Goal: Check status: Check status

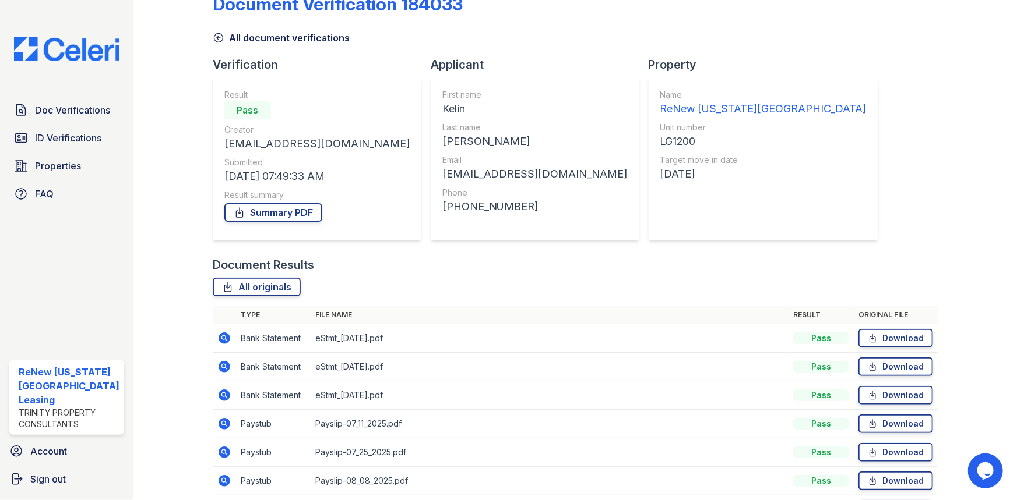
scroll to position [104, 0]
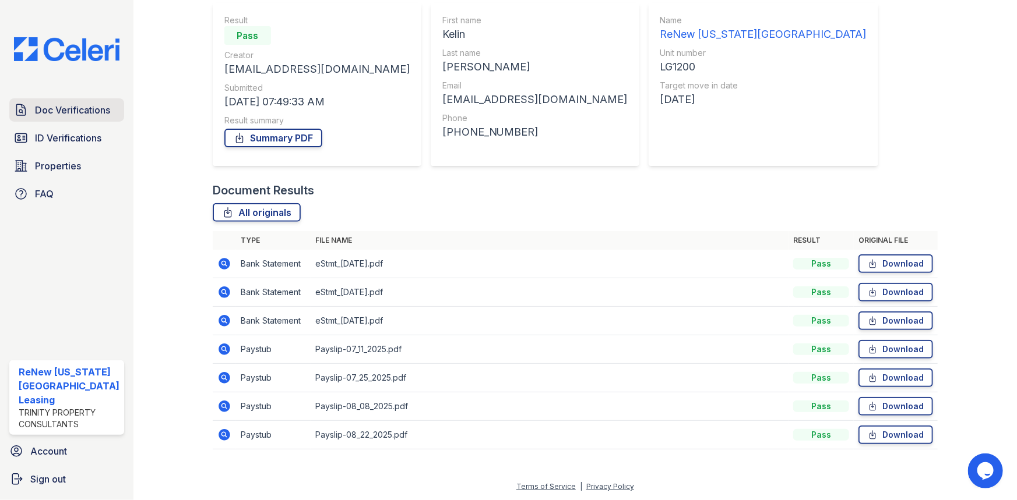
click at [85, 110] on span "Doc Verifications" at bounding box center [72, 110] width 75 height 14
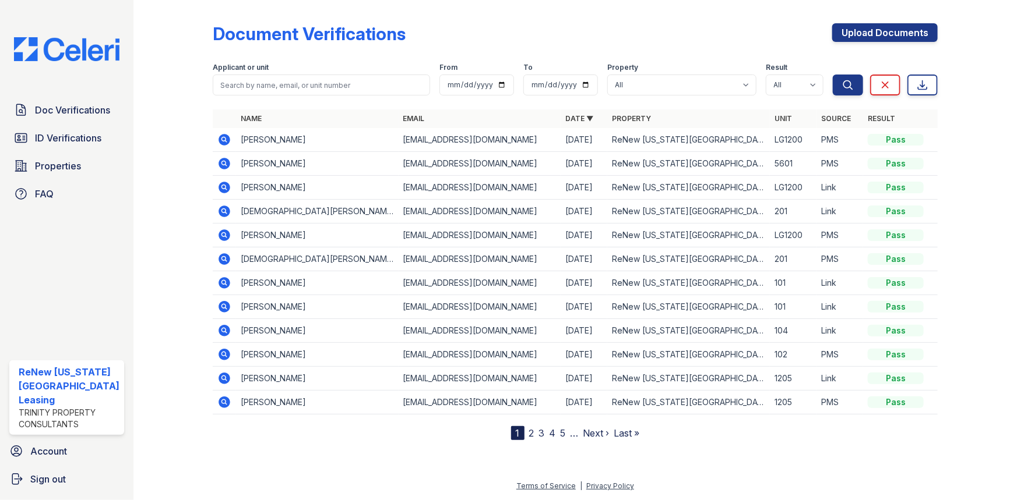
click at [222, 139] on icon at bounding box center [223, 138] width 3 height 3
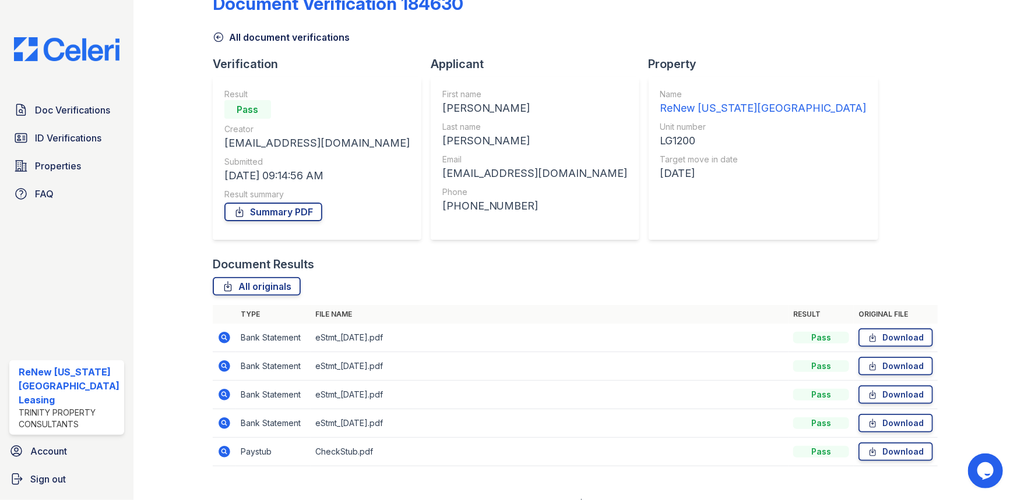
scroll to position [47, 0]
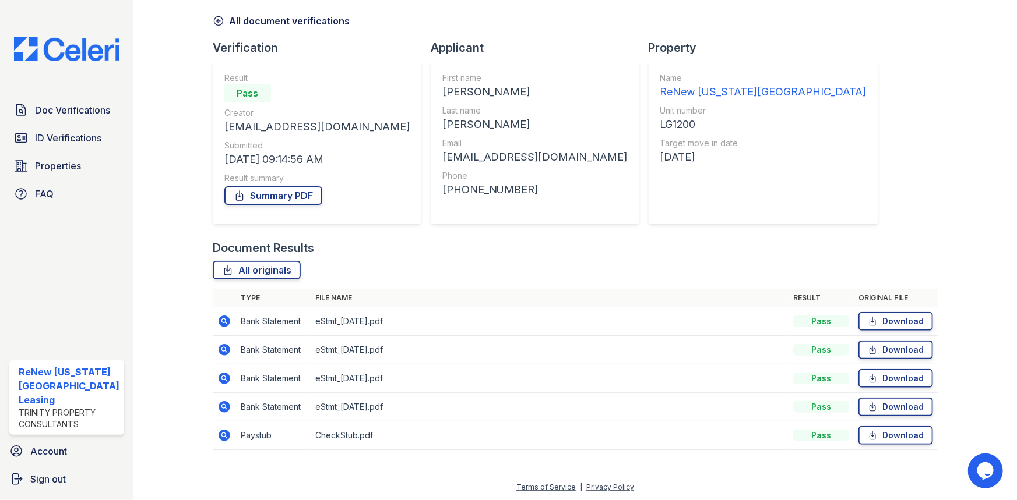
click at [222, 434] on icon at bounding box center [223, 434] width 3 height 3
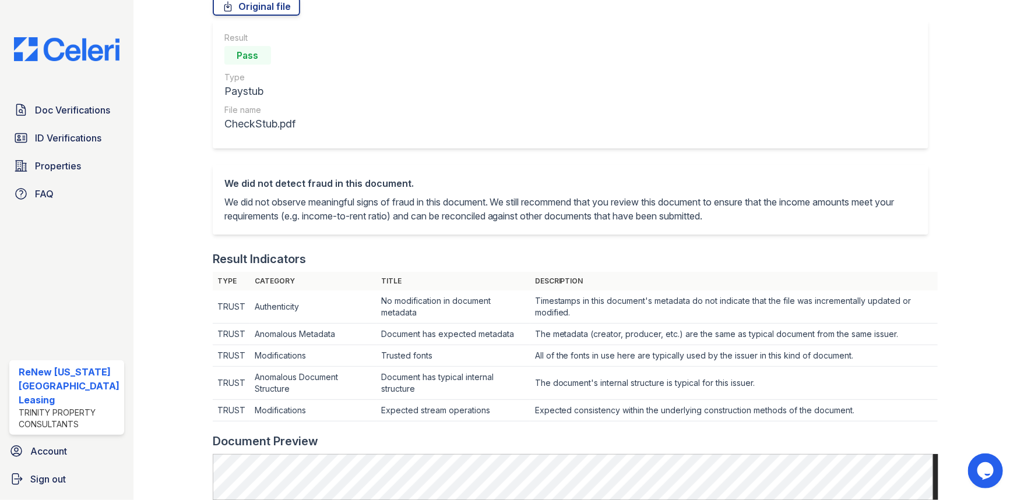
scroll to position [264, 0]
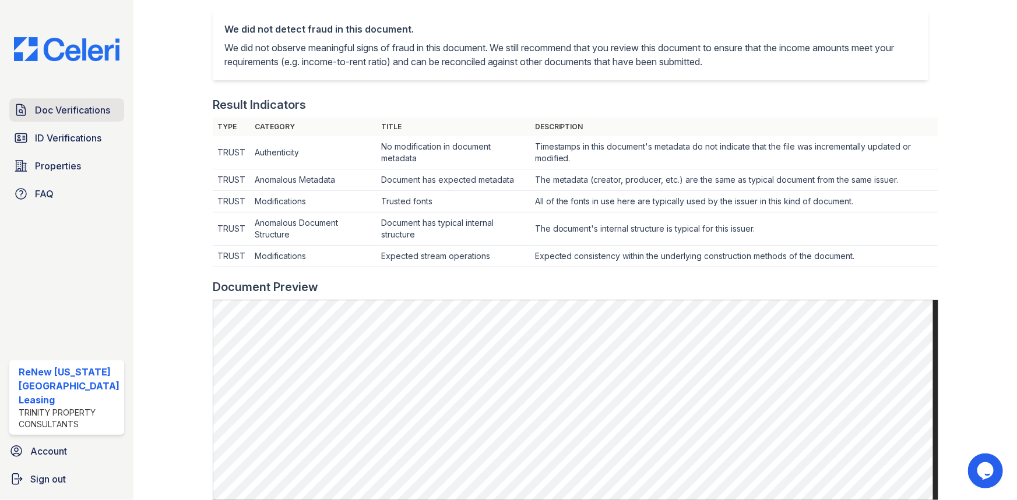
click at [50, 112] on span "Doc Verifications" at bounding box center [72, 110] width 75 height 14
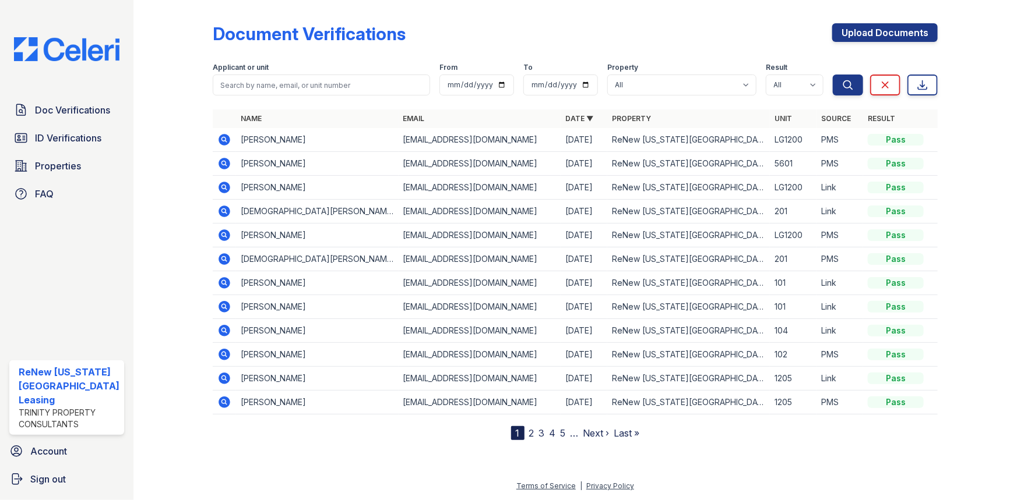
click at [225, 136] on icon at bounding box center [224, 140] width 12 height 12
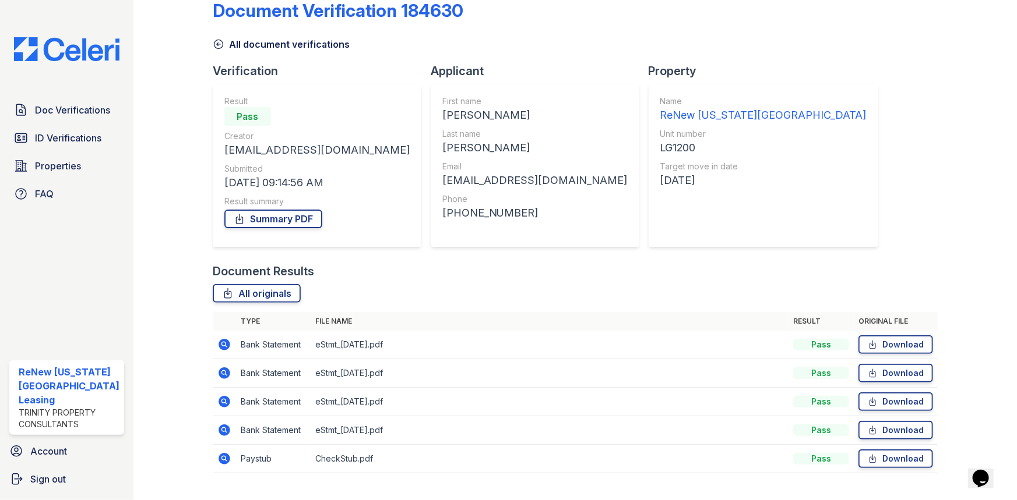
scroll to position [47, 0]
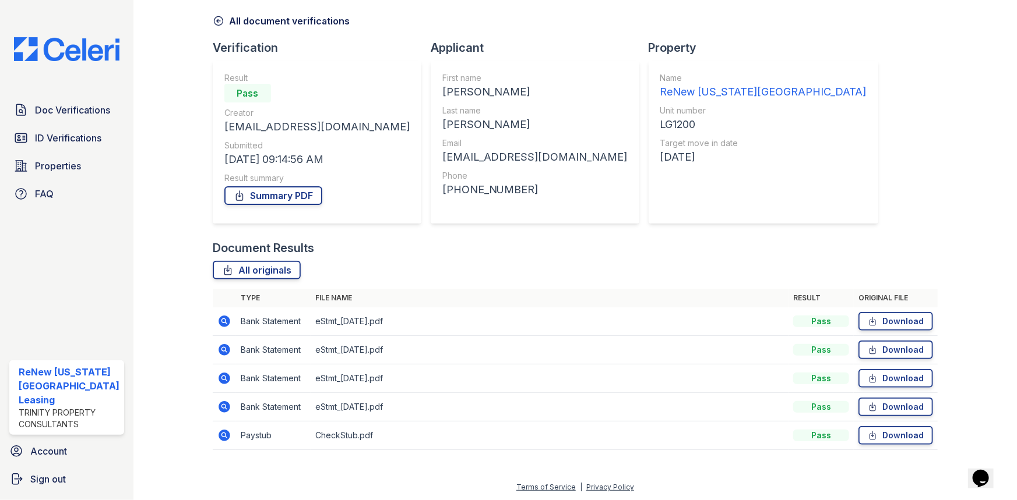
click at [222, 315] on icon at bounding box center [224, 322] width 14 height 14
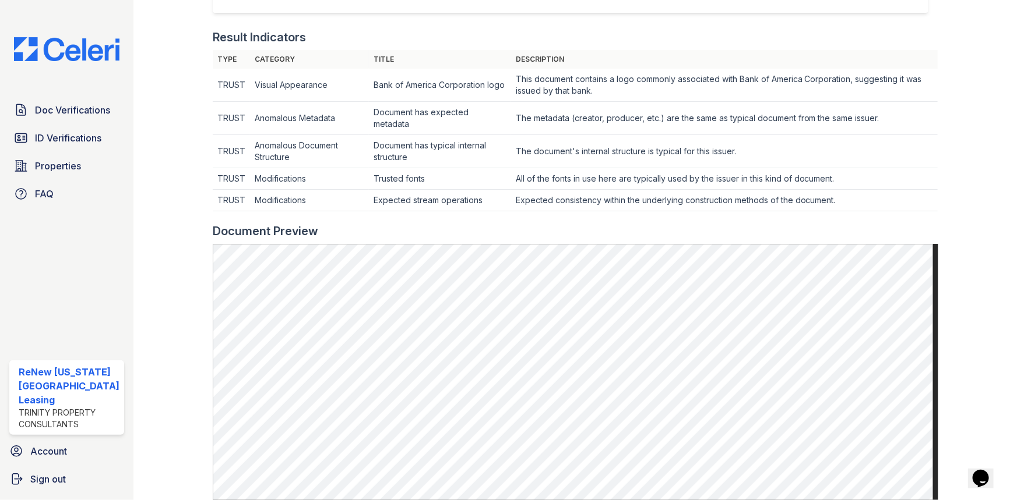
scroll to position [318, 0]
